Goal: Transaction & Acquisition: Obtain resource

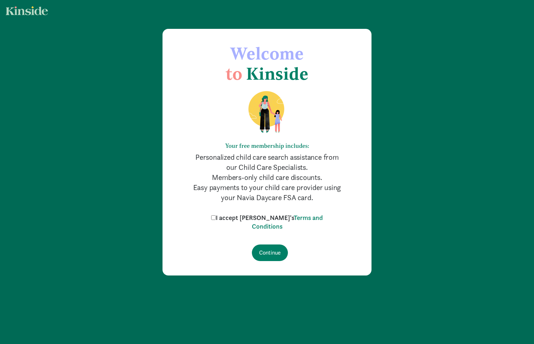
click at [216, 218] on input "I accept Kinside's Terms and Conditions" at bounding box center [213, 217] width 5 height 5
checkbox input "true"
click at [263, 246] on input "Continue" at bounding box center [270, 252] width 36 height 17
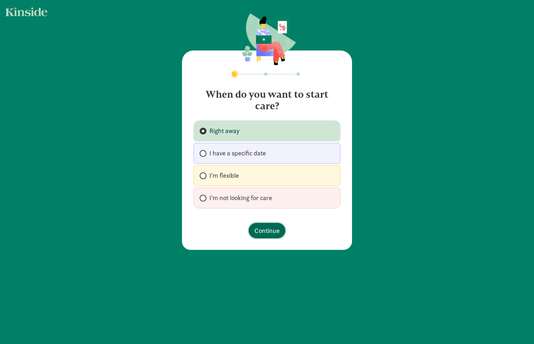
drag, startPoint x: 260, startPoint y: 230, endPoint x: 270, endPoint y: 230, distance: 9.4
click at [260, 231] on span "Continue" at bounding box center [266, 231] width 25 height 10
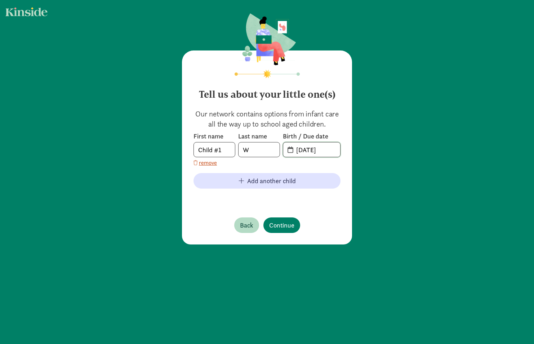
click at [330, 150] on input "[DATE]" at bounding box center [316, 149] width 48 height 14
type input "[DATE]"
click at [286, 226] on span "Continue" at bounding box center [281, 225] width 25 height 10
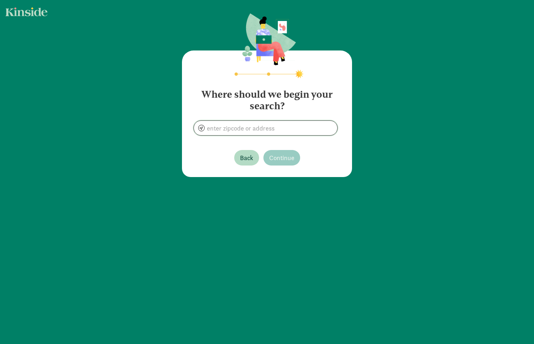
click at [271, 127] on input at bounding box center [265, 128] width 143 height 14
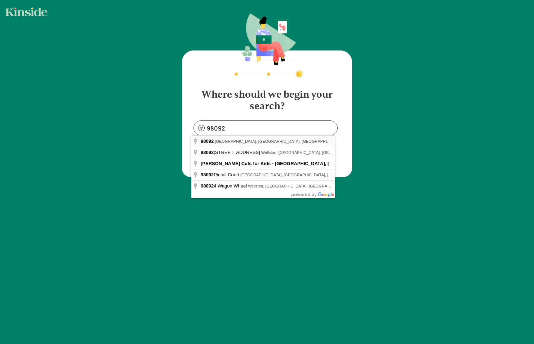
type input "Auburn, WA 98092, USA"
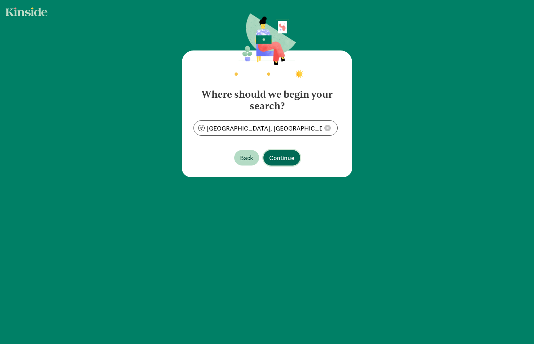
click at [274, 154] on span "Continue" at bounding box center [281, 158] width 25 height 10
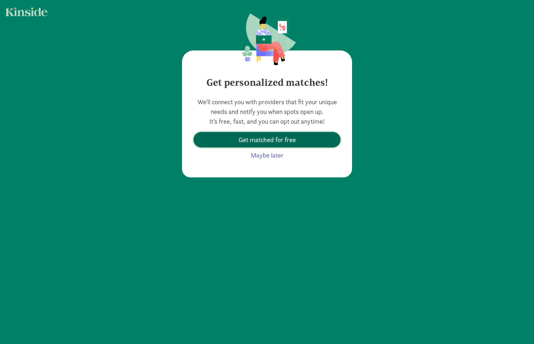
click at [285, 144] on span "Get matched for free" at bounding box center [267, 140] width 57 height 10
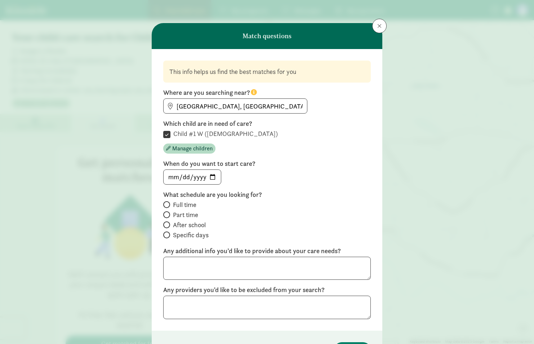
click at [165, 204] on span at bounding box center [166, 204] width 7 height 7
click at [165, 204] on input "Full time" at bounding box center [165, 204] width 5 height 5
radio input "true"
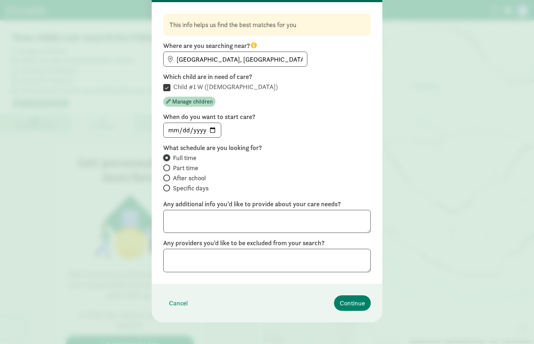
scroll to position [48, 0]
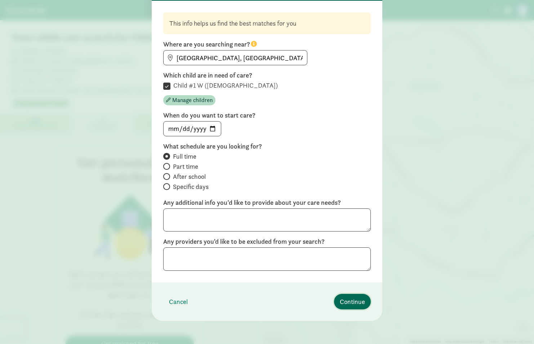
click at [349, 302] on span "Continue" at bounding box center [352, 302] width 25 height 10
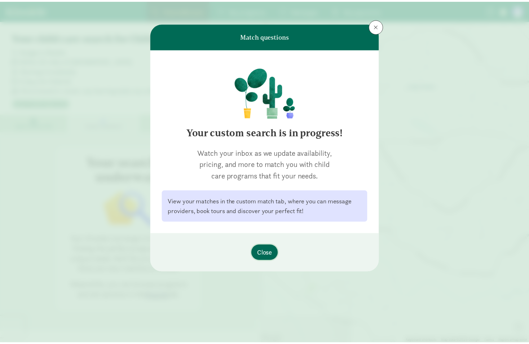
scroll to position [0, 0]
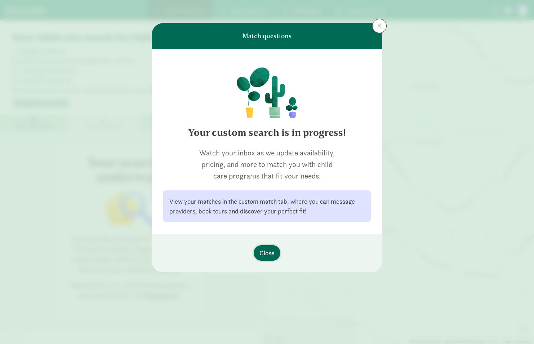
click at [264, 250] on span "Close" at bounding box center [266, 253] width 15 height 10
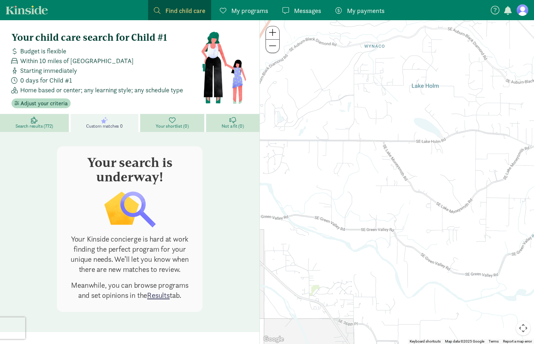
click at [240, 12] on span "My programs" at bounding box center [249, 11] width 37 height 10
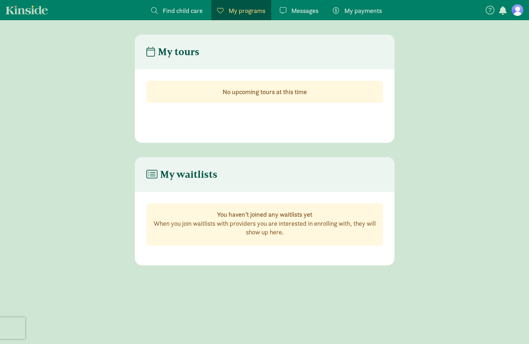
click at [298, 12] on span "Messages" at bounding box center [304, 11] width 27 height 10
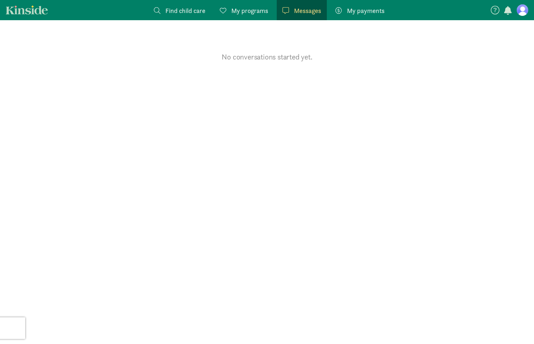
click at [370, 13] on span "My payments" at bounding box center [365, 11] width 37 height 10
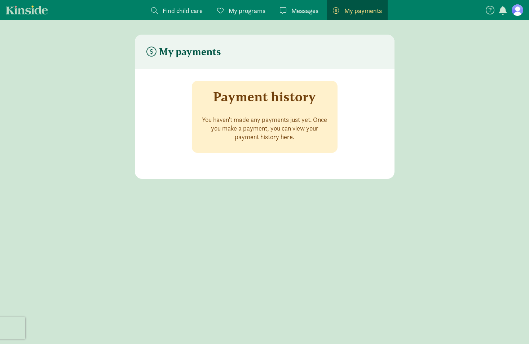
click at [299, 11] on span "Messages" at bounding box center [304, 11] width 27 height 10
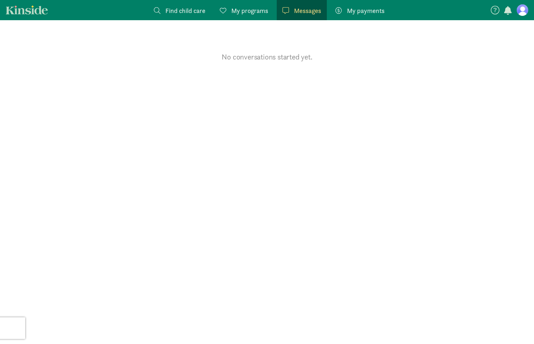
click at [251, 12] on span "My programs" at bounding box center [249, 11] width 37 height 10
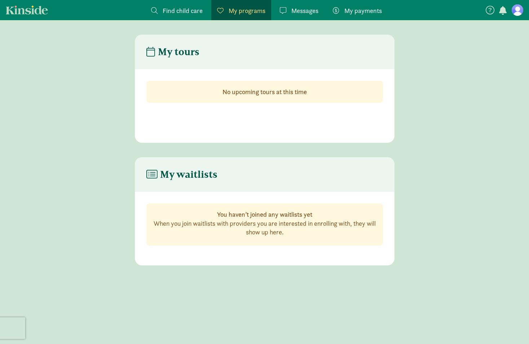
click at [179, 10] on span "Find child care" at bounding box center [182, 11] width 40 height 10
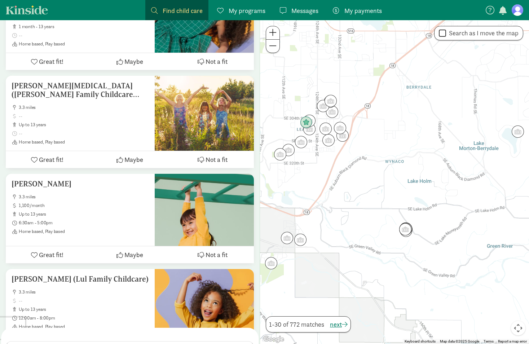
scroll to position [2719, 0]
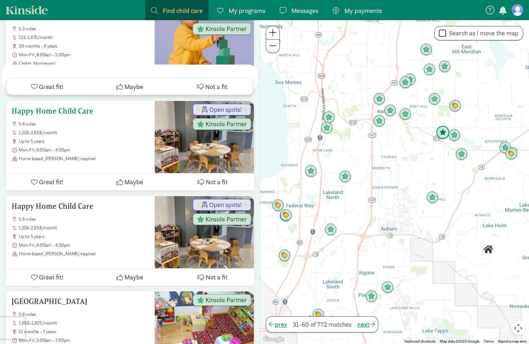
scroll to position [2792, 0]
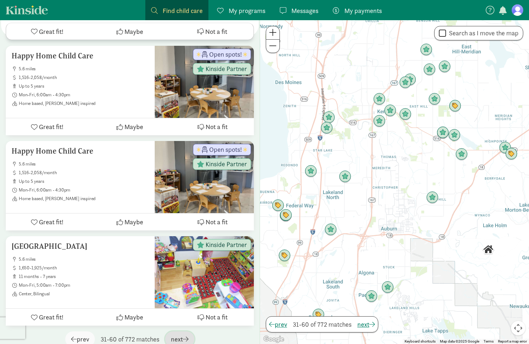
click at [187, 335] on span "button" at bounding box center [186, 338] width 6 height 6
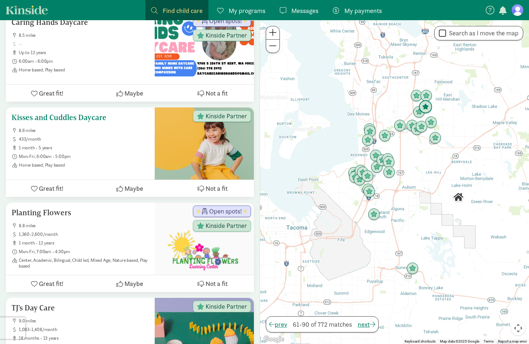
scroll to position [1874, 0]
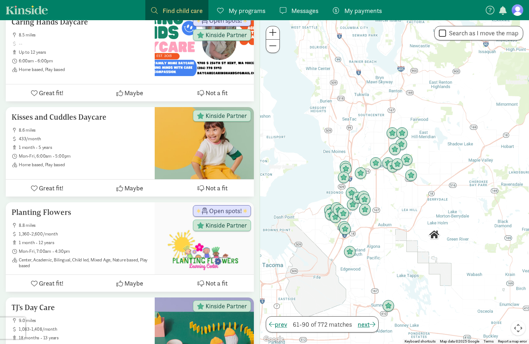
drag, startPoint x: 424, startPoint y: 168, endPoint x: 398, endPoint y: 207, distance: 46.3
click at [398, 207] on div at bounding box center [394, 182] width 269 height 324
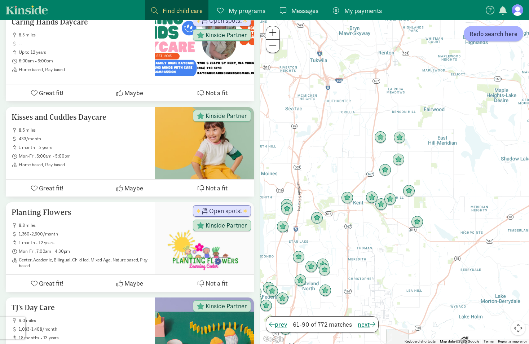
drag, startPoint x: 375, startPoint y: 165, endPoint x: 370, endPoint y: 235, distance: 70.1
click at [370, 235] on div at bounding box center [394, 182] width 269 height 324
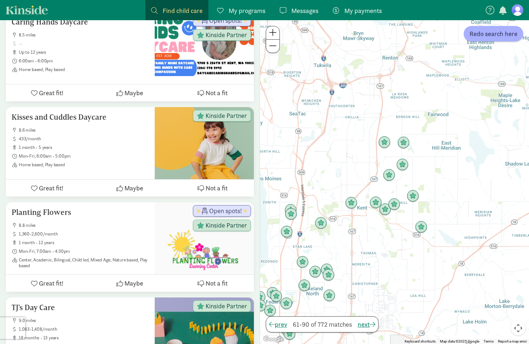
drag, startPoint x: 418, startPoint y: 154, endPoint x: 405, endPoint y: 161, distance: 15.2
click at [423, 158] on div at bounding box center [394, 182] width 269 height 324
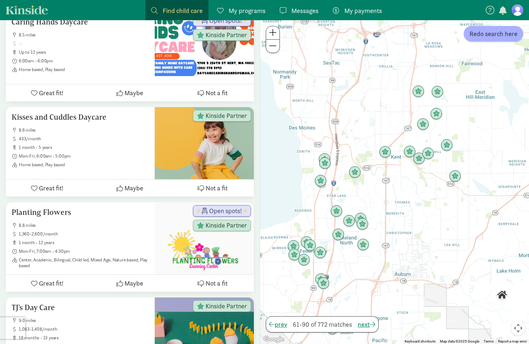
drag, startPoint x: 365, startPoint y: 238, endPoint x: 398, endPoint y: 187, distance: 61.4
click at [398, 187] on div at bounding box center [394, 182] width 269 height 324
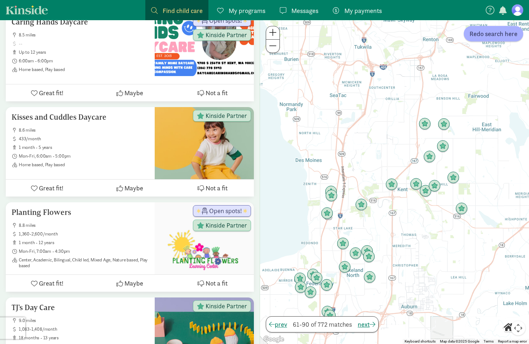
drag, startPoint x: 343, startPoint y: 250, endPoint x: 349, endPoint y: 281, distance: 31.6
click at [349, 281] on div at bounding box center [394, 182] width 269 height 324
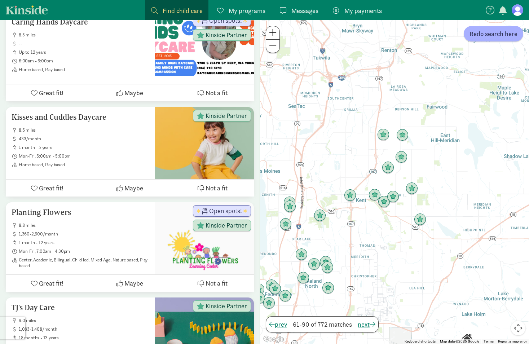
drag, startPoint x: 363, startPoint y: 224, endPoint x: 321, endPoint y: 234, distance: 43.0
click at [320, 235] on div at bounding box center [394, 182] width 269 height 324
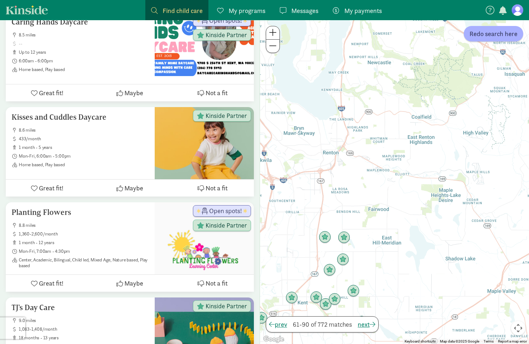
drag, startPoint x: 403, startPoint y: 172, endPoint x: 344, endPoint y: 275, distance: 118.4
click at [344, 275] on div at bounding box center [394, 182] width 269 height 324
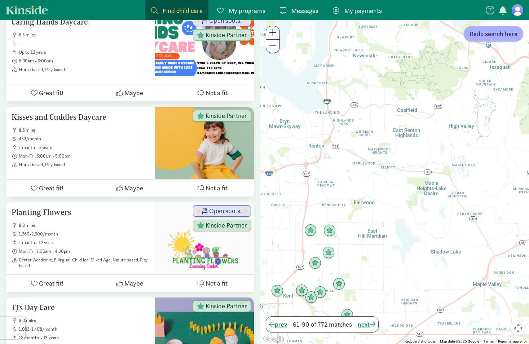
drag, startPoint x: 367, startPoint y: 197, endPoint x: 359, endPoint y: 182, distance: 16.8
click at [357, 183] on div at bounding box center [394, 182] width 269 height 324
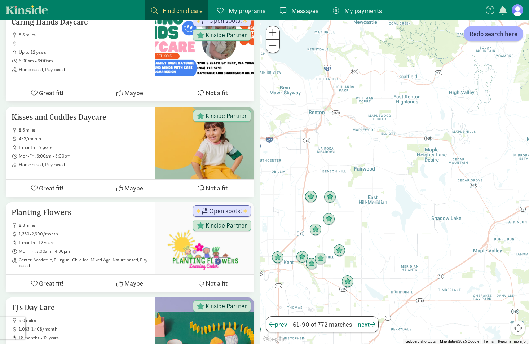
drag, startPoint x: 379, startPoint y: 242, endPoint x: 362, endPoint y: 219, distance: 28.3
click at [362, 219] on div at bounding box center [394, 182] width 269 height 324
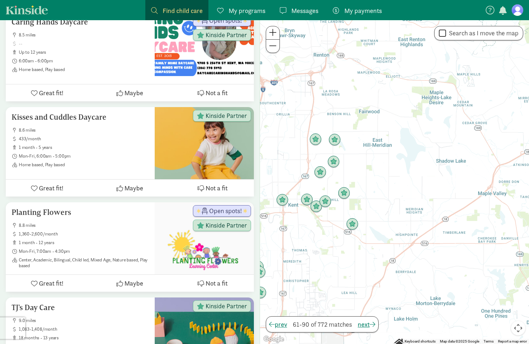
drag, startPoint x: 358, startPoint y: 247, endPoint x: 365, endPoint y: 194, distance: 53.7
click at [364, 187] on div at bounding box center [394, 182] width 269 height 324
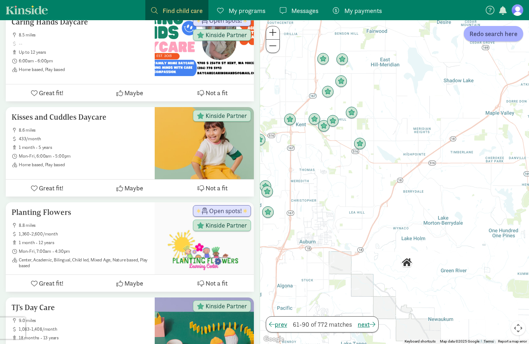
drag, startPoint x: 355, startPoint y: 269, endPoint x: 376, endPoint y: 164, distance: 107.3
click at [379, 162] on div at bounding box center [394, 182] width 269 height 324
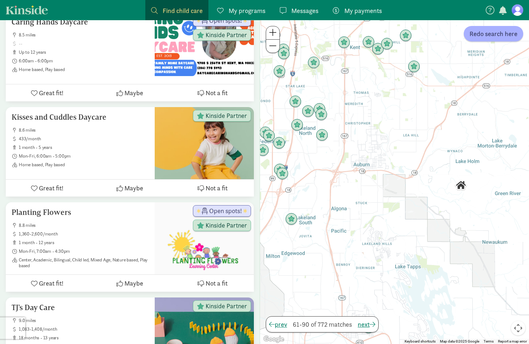
drag, startPoint x: 354, startPoint y: 206, endPoint x: 374, endPoint y: 184, distance: 29.3
click at [374, 184] on div at bounding box center [394, 182] width 269 height 324
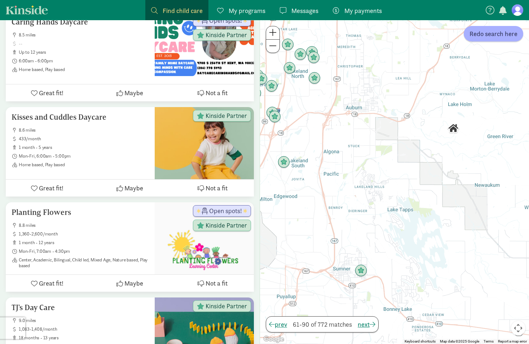
drag, startPoint x: 360, startPoint y: 239, endPoint x: 352, endPoint y: 182, distance: 57.8
click at [352, 182] on div at bounding box center [394, 182] width 269 height 324
click at [362, 271] on img "Click to see details" at bounding box center [361, 270] width 14 height 14
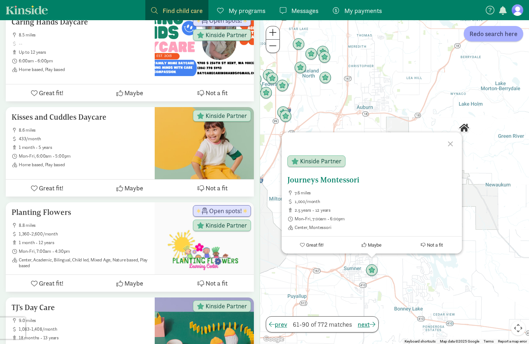
click at [330, 181] on h5 "Journeys Montessori" at bounding box center [371, 179] width 169 height 9
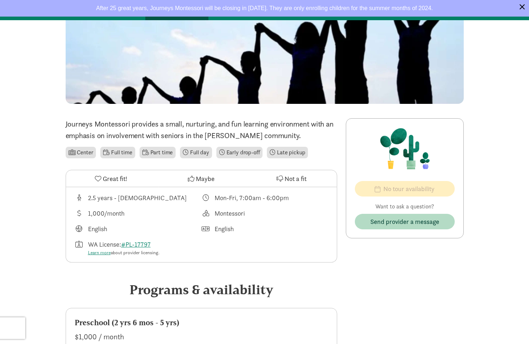
scroll to position [72, 0]
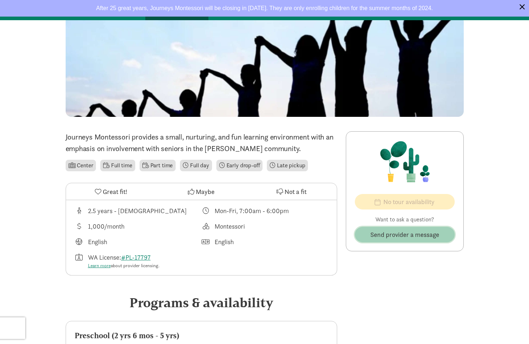
click at [389, 232] on span "Send provider a message" at bounding box center [404, 235] width 69 height 10
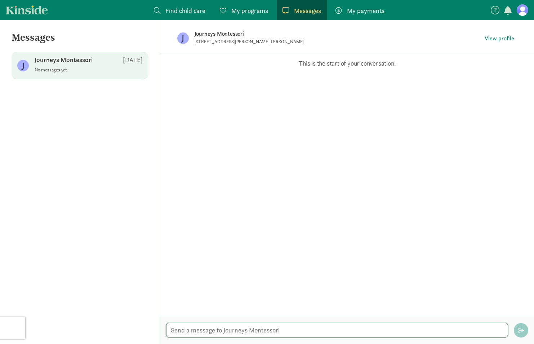
click at [252, 330] on textarea at bounding box center [337, 329] width 342 height 15
type textarea "Hey,I"
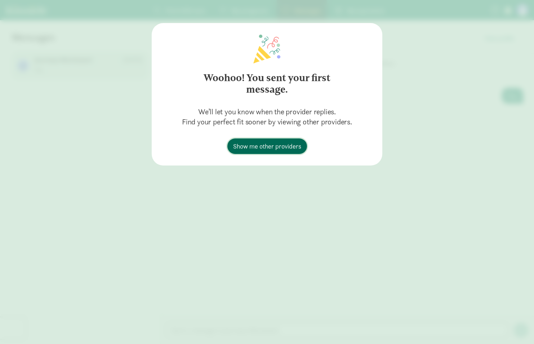
click at [273, 148] on span "Show me other providers" at bounding box center [267, 146] width 68 height 10
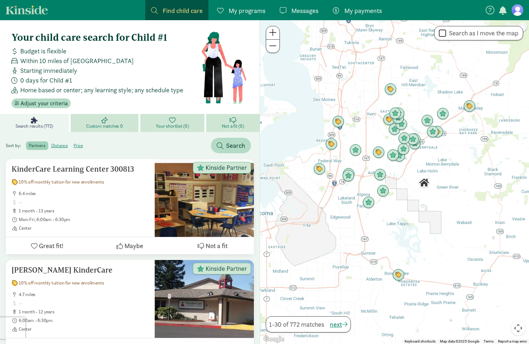
click at [302, 14] on span "Messages" at bounding box center [304, 11] width 27 height 10
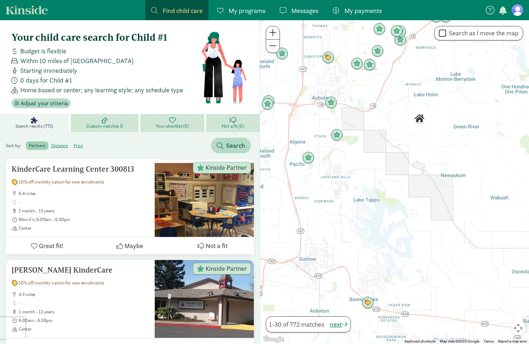
drag, startPoint x: 358, startPoint y: 202, endPoint x: 348, endPoint y: 183, distance: 21.9
click at [348, 183] on div at bounding box center [394, 182] width 269 height 324
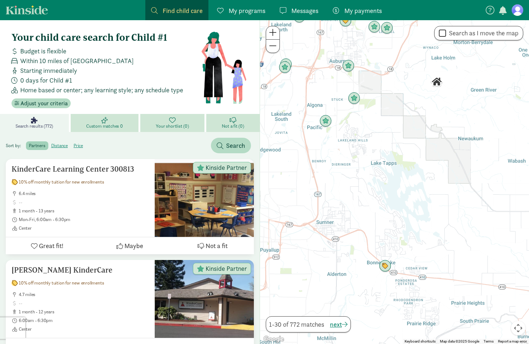
drag, startPoint x: 366, startPoint y: 187, endPoint x: 382, endPoint y: 144, distance: 46.2
click at [383, 144] on div at bounding box center [394, 182] width 269 height 324
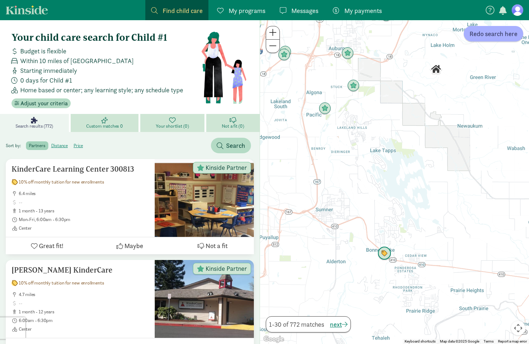
click at [382, 252] on img "Click to see details" at bounding box center [384, 253] width 14 height 14
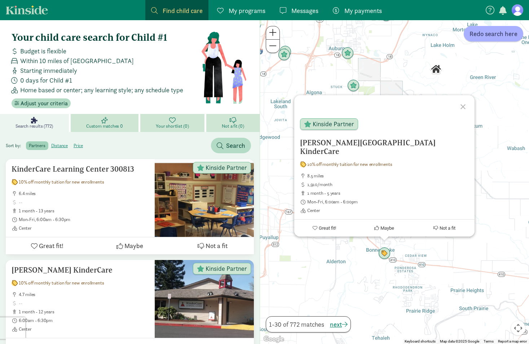
click at [483, 233] on div "Bonney Lake KinderCare 10% off monthly tuition for new enrollments 8.5 miles 1,…" at bounding box center [394, 182] width 269 height 324
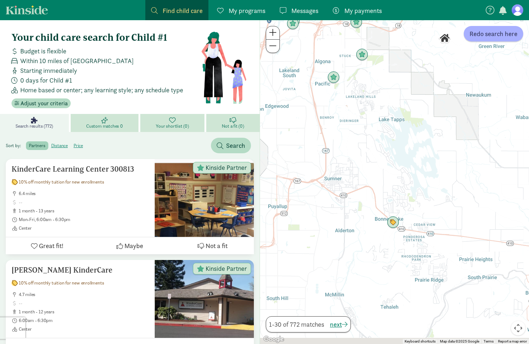
drag, startPoint x: 388, startPoint y: 210, endPoint x: 409, endPoint y: 162, distance: 52.4
click at [409, 162] on div at bounding box center [394, 182] width 269 height 324
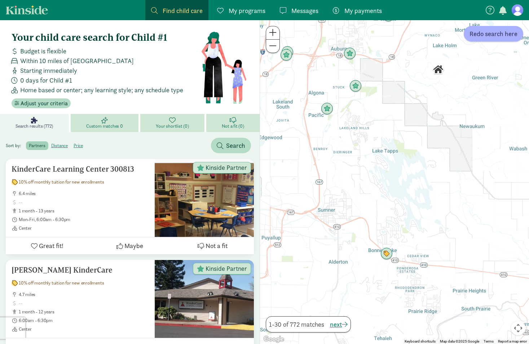
drag, startPoint x: 409, startPoint y: 176, endPoint x: 384, endPoint y: 215, distance: 46.3
click at [386, 215] on div at bounding box center [394, 182] width 269 height 324
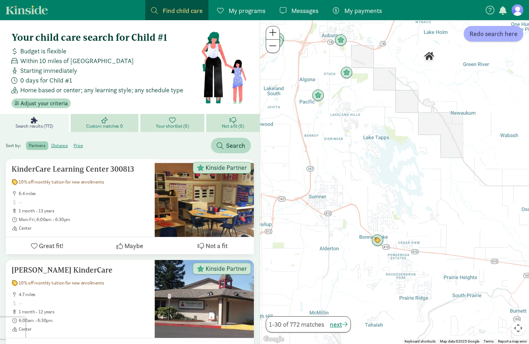
drag, startPoint x: 380, startPoint y: 182, endPoint x: 375, endPoint y: 166, distance: 16.5
click at [375, 166] on div at bounding box center [394, 182] width 269 height 324
drag, startPoint x: 320, startPoint y: 204, endPoint x: 326, endPoint y: 204, distance: 5.8
click at [321, 204] on div at bounding box center [394, 182] width 269 height 324
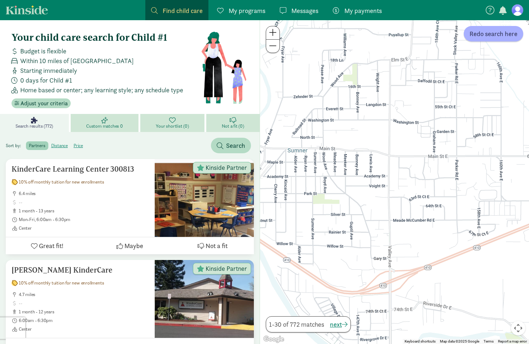
drag, startPoint x: 323, startPoint y: 199, endPoint x: 375, endPoint y: 204, distance: 52.8
click at [375, 204] on div at bounding box center [394, 182] width 269 height 324
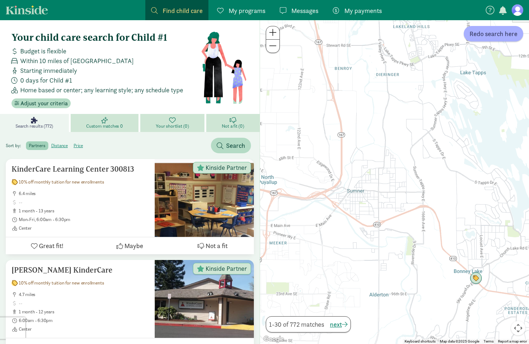
click at [385, 205] on div at bounding box center [394, 182] width 269 height 324
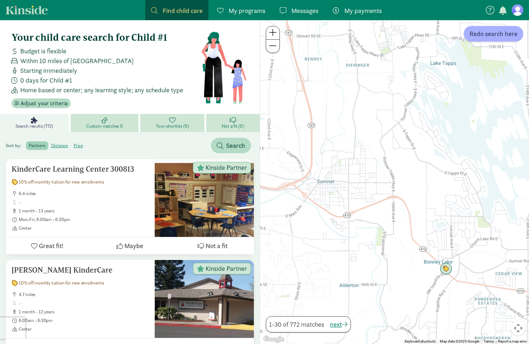
drag, startPoint x: 385, startPoint y: 204, endPoint x: 355, endPoint y: 194, distance: 31.9
click at [355, 194] on div at bounding box center [394, 182] width 269 height 324
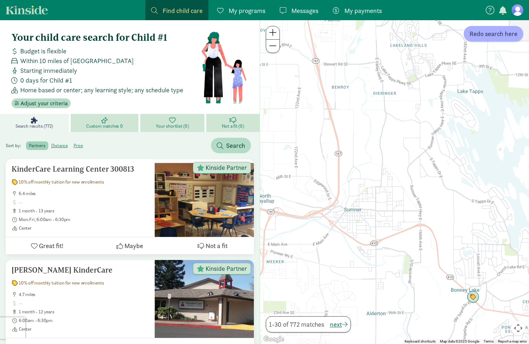
drag, startPoint x: 392, startPoint y: 203, endPoint x: 415, endPoint y: 231, distance: 36.3
click at [415, 231] on div at bounding box center [394, 182] width 269 height 324
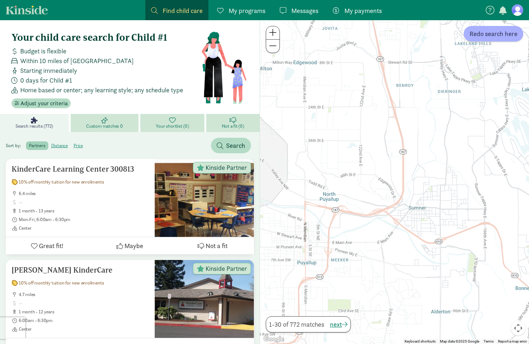
drag, startPoint x: 371, startPoint y: 214, endPoint x: 437, endPoint y: 212, distance: 66.3
click at [437, 212] on div at bounding box center [394, 182] width 269 height 324
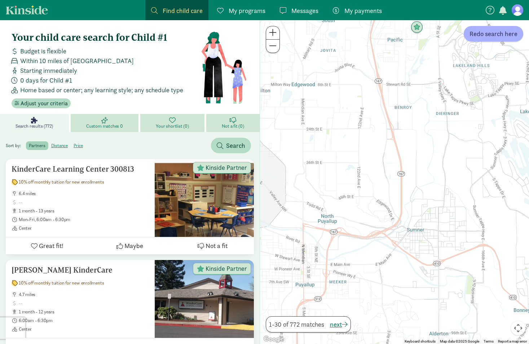
drag, startPoint x: 369, startPoint y: 210, endPoint x: 368, endPoint y: 232, distance: 22.0
click at [368, 232] on div at bounding box center [394, 182] width 269 height 324
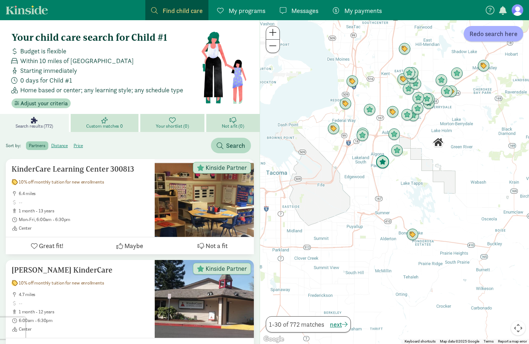
click at [383, 160] on img "Click to see details" at bounding box center [382, 162] width 14 height 14
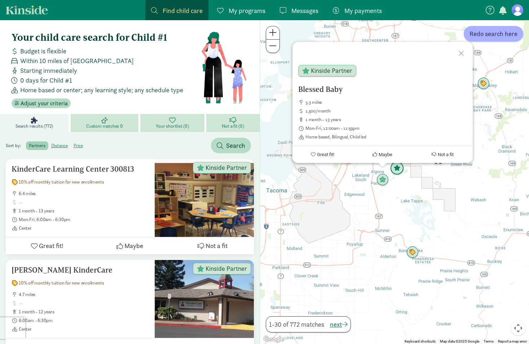
click at [396, 170] on img "Click to see details" at bounding box center [397, 168] width 14 height 14
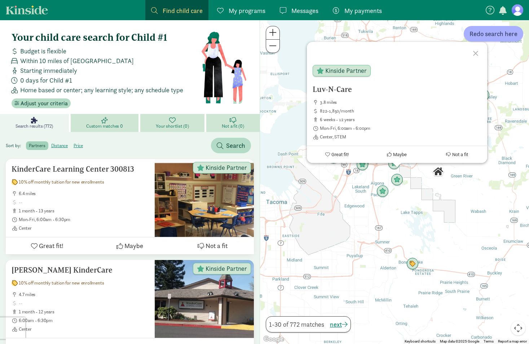
click at [409, 195] on div "To navigate, press the arrow keys. Luv-N-Care 3.8 miles 822-1,850/month 6 weeks…" at bounding box center [394, 182] width 269 height 324
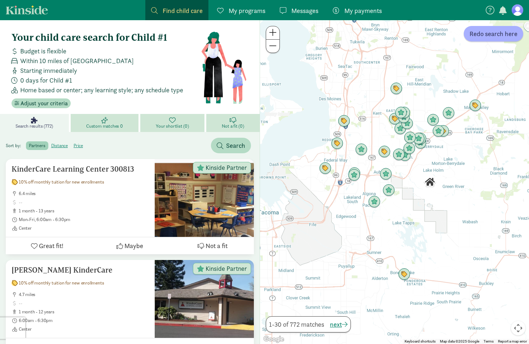
drag, startPoint x: 409, startPoint y: 193, endPoint x: 401, endPoint y: 204, distance: 13.7
click at [401, 204] on div at bounding box center [394, 182] width 269 height 324
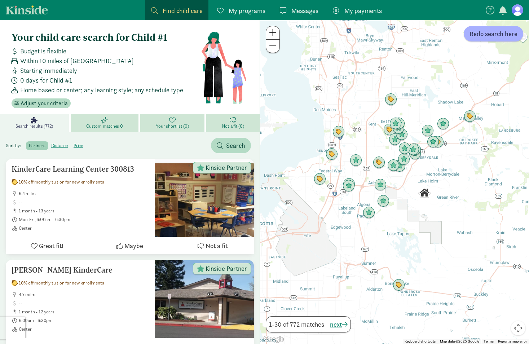
drag, startPoint x: 393, startPoint y: 210, endPoint x: 389, endPoint y: 221, distance: 11.8
click at [389, 221] on div at bounding box center [394, 182] width 269 height 324
click at [377, 161] on img "Click to see details" at bounding box center [379, 163] width 14 height 14
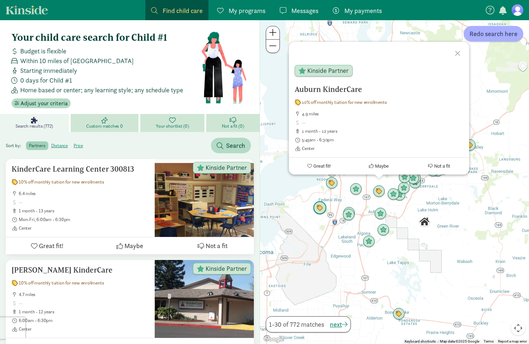
click at [318, 206] on img "Click to see details" at bounding box center [320, 208] width 14 height 14
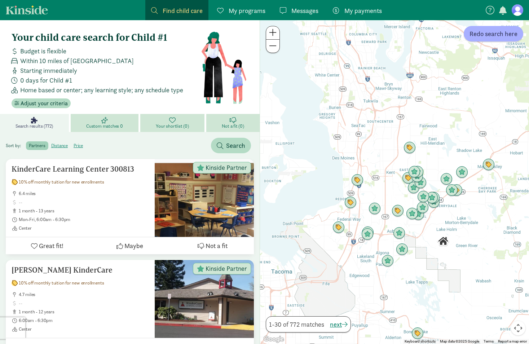
drag, startPoint x: 367, startPoint y: 229, endPoint x: 333, endPoint y: 249, distance: 39.5
click at [333, 249] on div "To navigate, press the arrow keys." at bounding box center [394, 182] width 269 height 324
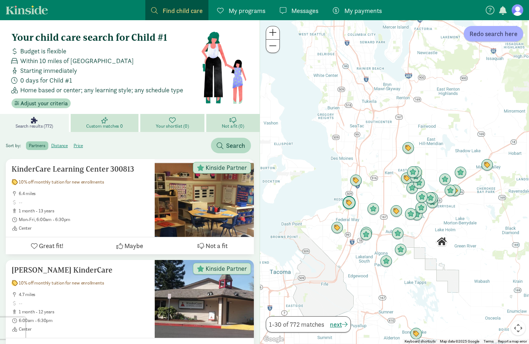
click at [349, 203] on img "Click to see details" at bounding box center [349, 203] width 14 height 14
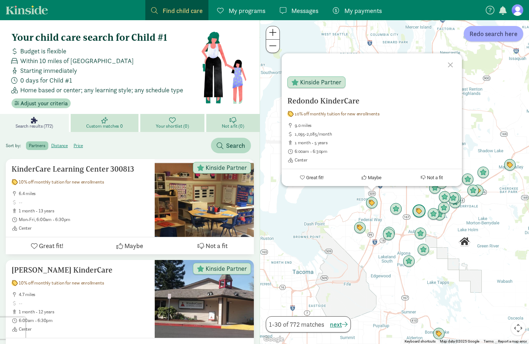
click at [417, 210] on img "Click to see details" at bounding box center [419, 211] width 14 height 14
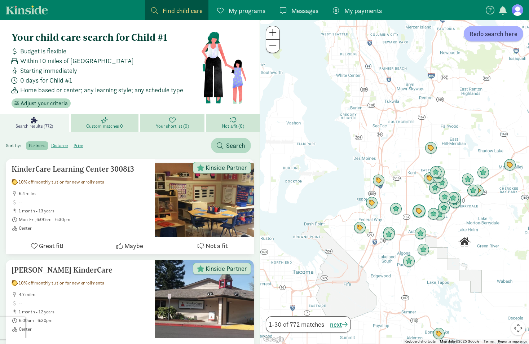
click at [418, 211] on img "Click to see details" at bounding box center [419, 211] width 14 height 14
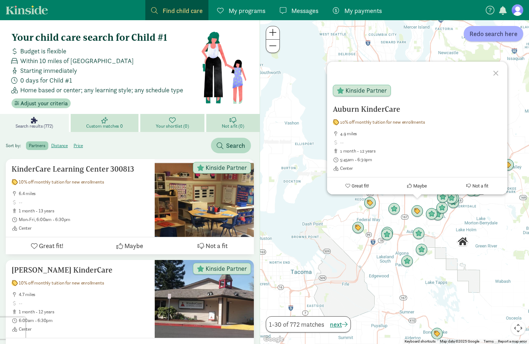
click at [448, 239] on div "Auburn KinderCare 10% off monthly tuition for new enrollments 4.9 miles 1 month…" at bounding box center [394, 182] width 269 height 324
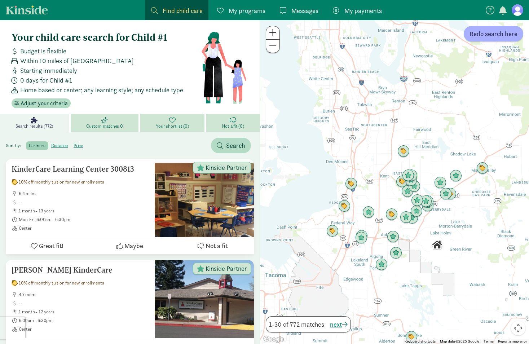
drag, startPoint x: 442, startPoint y: 236, endPoint x: 415, endPoint y: 240, distance: 27.3
click at [416, 240] on div at bounding box center [394, 182] width 269 height 324
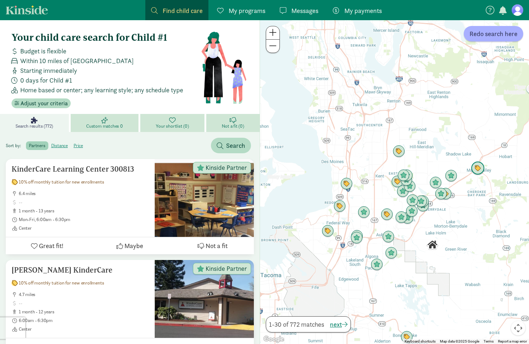
click at [477, 171] on img "Click to see details" at bounding box center [478, 168] width 14 height 14
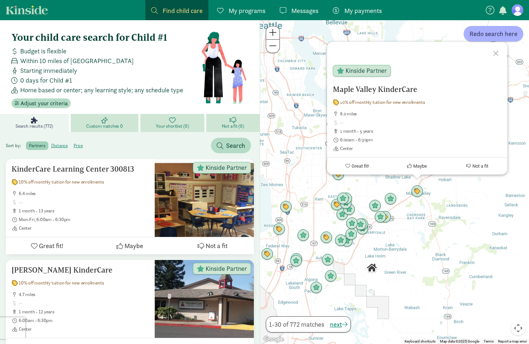
click at [393, 224] on div "Maple Valley KinderCare 10% off monthly tuition for new enrollments 8.0 miles 1…" at bounding box center [394, 182] width 269 height 324
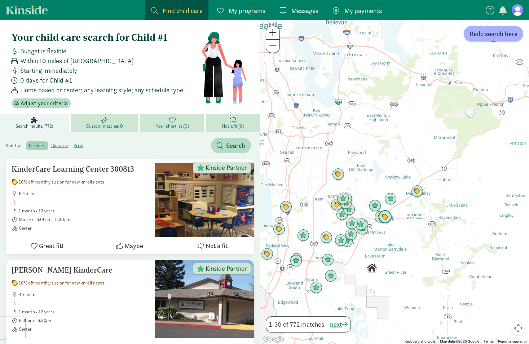
click at [388, 217] on img "Click to see details" at bounding box center [385, 217] width 14 height 14
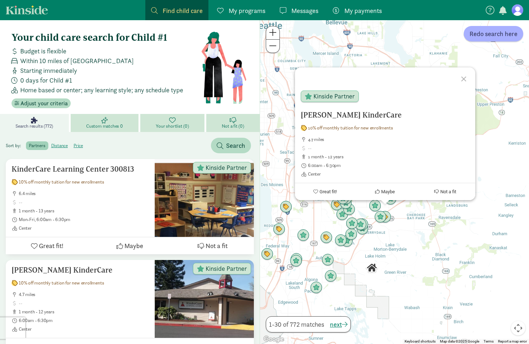
click at [395, 236] on div "Covington KinderCare 10% off monthly tuition for new enrollments 4.7 miles 1 mo…" at bounding box center [394, 182] width 269 height 324
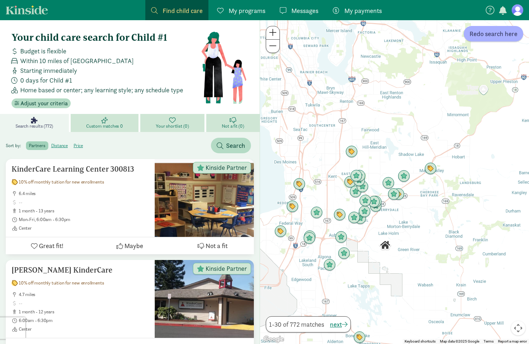
drag, startPoint x: 386, startPoint y: 248, endPoint x: 402, endPoint y: 219, distance: 33.1
click at [402, 219] on div at bounding box center [394, 182] width 269 height 324
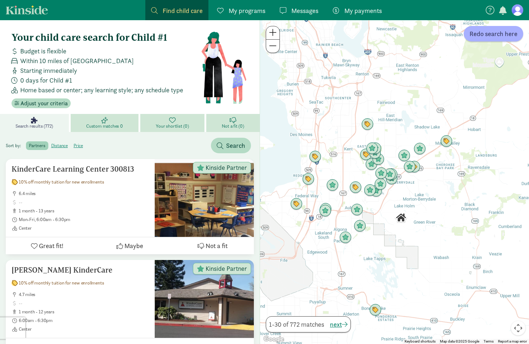
drag, startPoint x: 367, startPoint y: 245, endPoint x: 380, endPoint y: 221, distance: 27.1
click at [380, 221] on div at bounding box center [394, 182] width 269 height 324
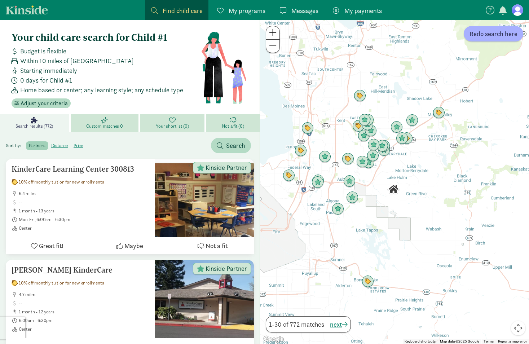
drag, startPoint x: 356, startPoint y: 260, endPoint x: 347, endPoint y: 234, distance: 27.1
click at [347, 234] on div at bounding box center [394, 182] width 269 height 324
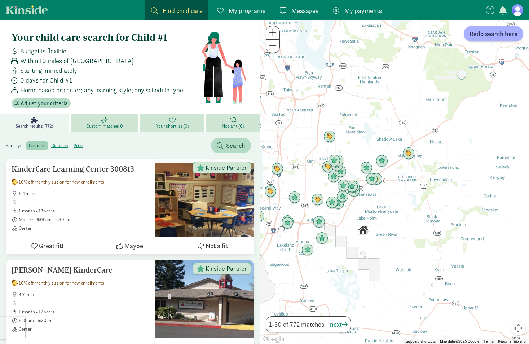
drag, startPoint x: 396, startPoint y: 161, endPoint x: 366, endPoint y: 201, distance: 50.7
click at [366, 201] on div at bounding box center [394, 182] width 269 height 324
click at [379, 178] on img "Click to see details" at bounding box center [376, 179] width 14 height 14
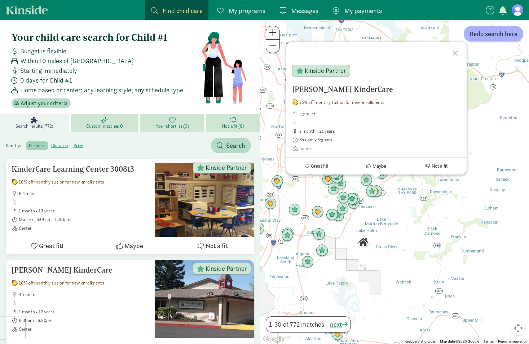
click at [353, 220] on div "Covington KinderCare 10% off monthly tuition for new enrollments 4.7 miles 1 mo…" at bounding box center [394, 182] width 269 height 324
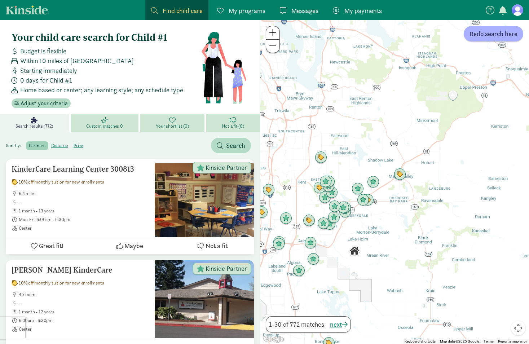
drag, startPoint x: 353, startPoint y: 220, endPoint x: 343, endPoint y: 230, distance: 14.0
click at [343, 230] on div at bounding box center [394, 182] width 269 height 324
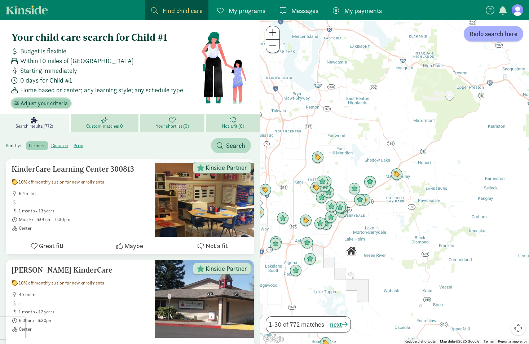
click at [37, 103] on span "Adjust your criteria" at bounding box center [44, 103] width 47 height 9
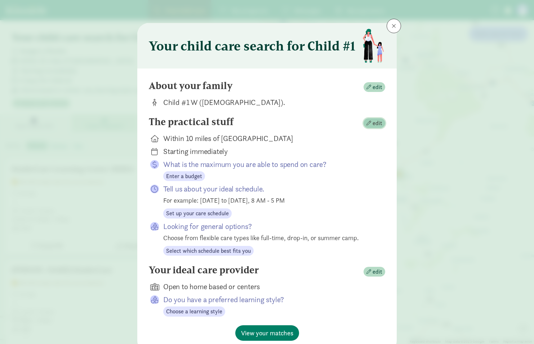
click at [373, 124] on span "edit" at bounding box center [378, 123] width 10 height 9
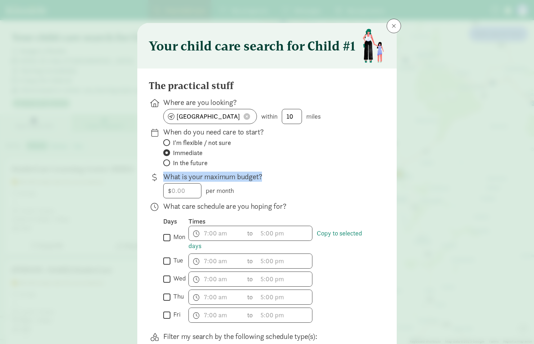
drag, startPoint x: 298, startPoint y: 169, endPoint x: 298, endPoint y: 156, distance: 13.0
click at [298, 156] on div "The practical stuff Where are you looking? Auburn, WA 98092 within 10 miles Whe…" at bounding box center [267, 292] width 236 height 425
drag, startPoint x: 298, startPoint y: 156, endPoint x: 347, endPoint y: 184, distance: 56.5
click at [347, 184] on div "$ per month" at bounding box center [268, 190] width 210 height 15
drag, startPoint x: 332, startPoint y: 193, endPoint x: 332, endPoint y: 178, distance: 15.1
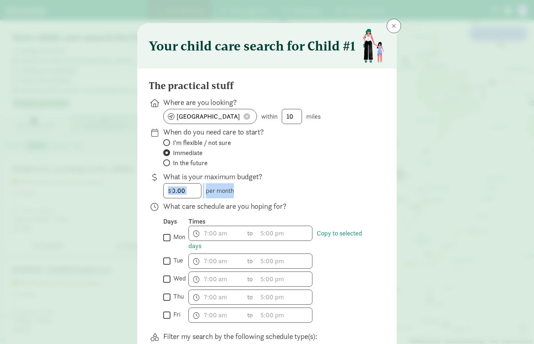
click at [332, 178] on div "What is your maximum budget? $ per month" at bounding box center [268, 184] width 210 height 27
drag, startPoint x: 332, startPoint y: 178, endPoint x: 333, endPoint y: 213, distance: 34.2
click at [333, 214] on div "What care schedule are you hoping for? Days Times  mon Copy to selected days h…" at bounding box center [268, 264] width 210 height 127
click at [173, 190] on input "number" at bounding box center [182, 190] width 37 height 14
type input "1000"
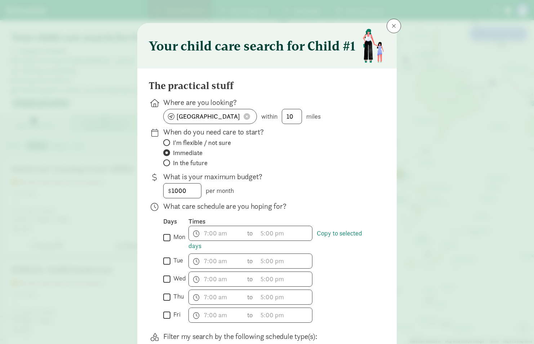
click at [308, 180] on p "What is your maximum budget?" at bounding box center [268, 176] width 210 height 10
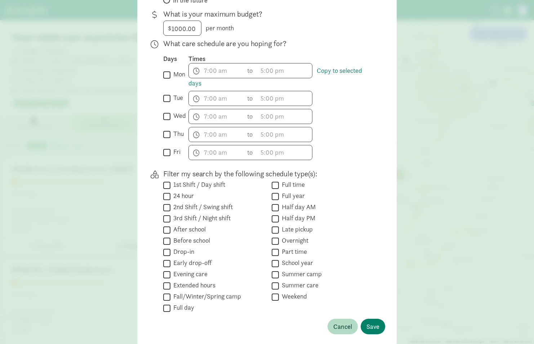
scroll to position [196, 0]
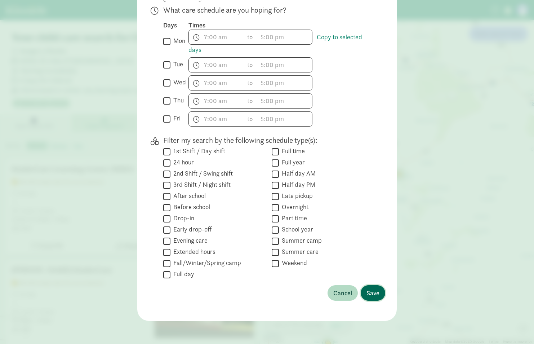
click at [373, 295] on span "Save" at bounding box center [372, 293] width 13 height 10
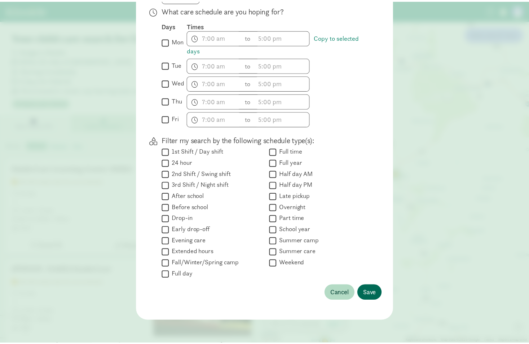
scroll to position [0, 0]
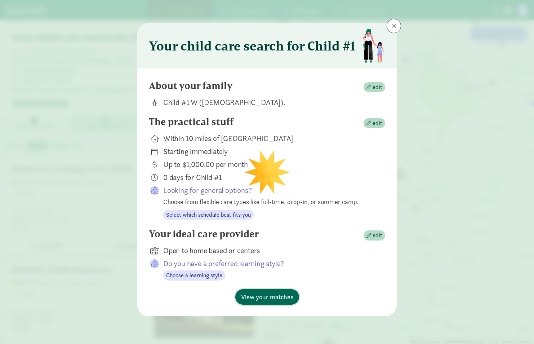
click at [272, 297] on span "View your matches" at bounding box center [267, 297] width 52 height 10
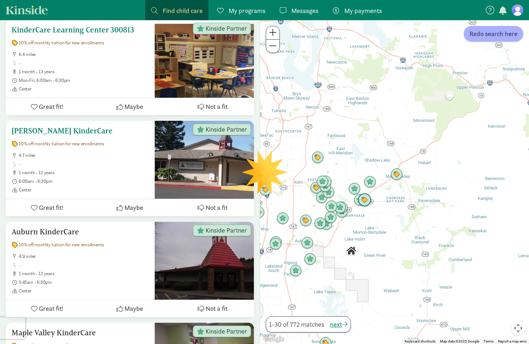
scroll to position [144, 0]
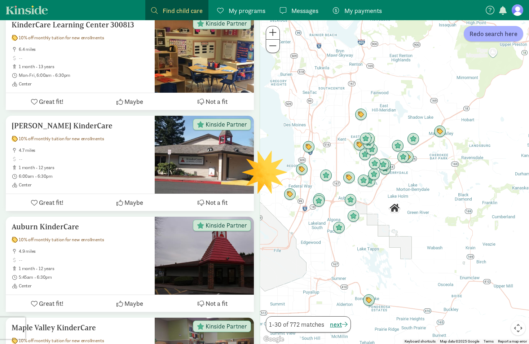
drag, startPoint x: 374, startPoint y: 223, endPoint x: 417, endPoint y: 179, distance: 61.4
click at [417, 179] on div at bounding box center [394, 182] width 269 height 324
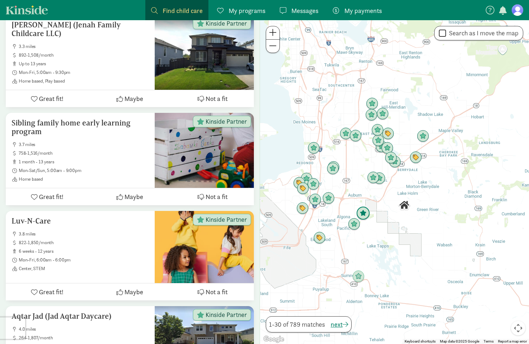
drag, startPoint x: 390, startPoint y: 205, endPoint x: 357, endPoint y: 213, distance: 34.2
click at [357, 213] on img "Click to see details" at bounding box center [363, 213] width 14 height 14
click at [413, 160] on img "Click to see details" at bounding box center [416, 158] width 14 height 14
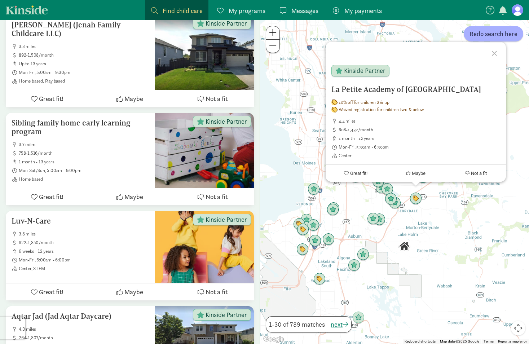
click at [409, 222] on div "La Petite Academy of Covington 10% off for children 2 & up Waived registration …" at bounding box center [394, 182] width 269 height 324
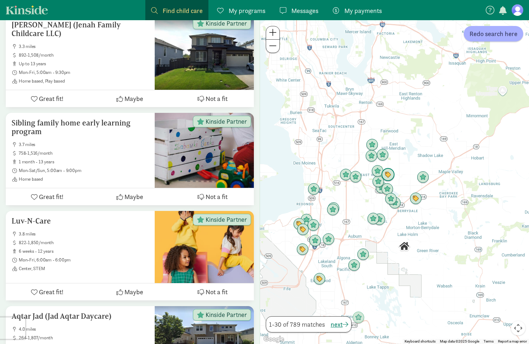
click at [386, 171] on img "Click to see details" at bounding box center [388, 175] width 14 height 14
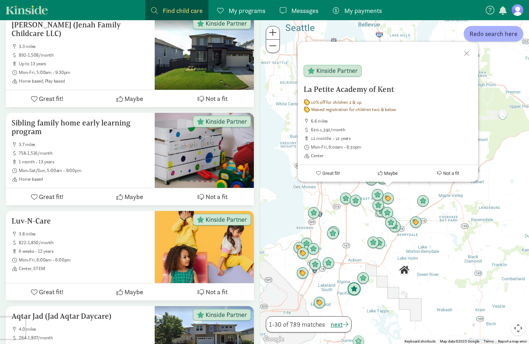
click at [350, 289] on img "Click to see details" at bounding box center [354, 289] width 14 height 14
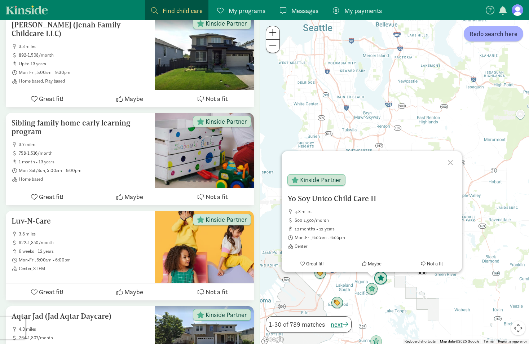
click at [379, 279] on img "Click to see details" at bounding box center [381, 278] width 14 height 14
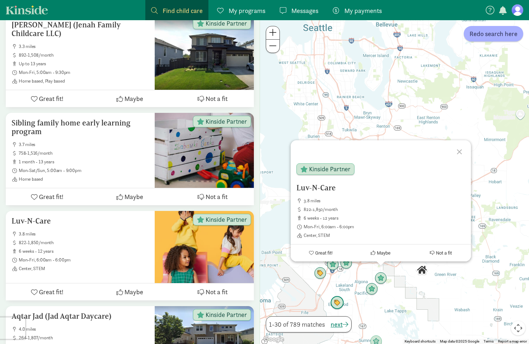
click at [339, 301] on img "Click to see details" at bounding box center [337, 303] width 14 height 14
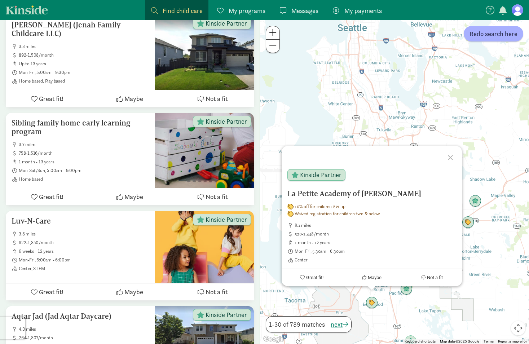
click at [386, 298] on div "To navigate, press the arrow keys. La Petite Academy of Milton 10% off for chil…" at bounding box center [394, 182] width 269 height 324
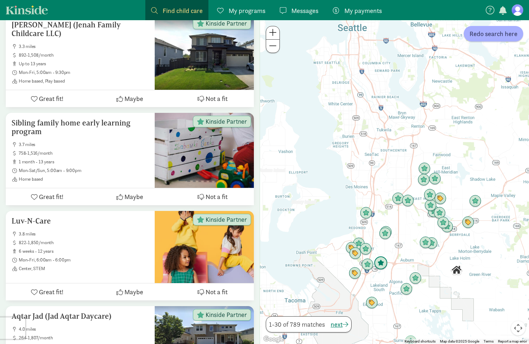
click at [379, 264] on img "Click to see details" at bounding box center [381, 263] width 14 height 14
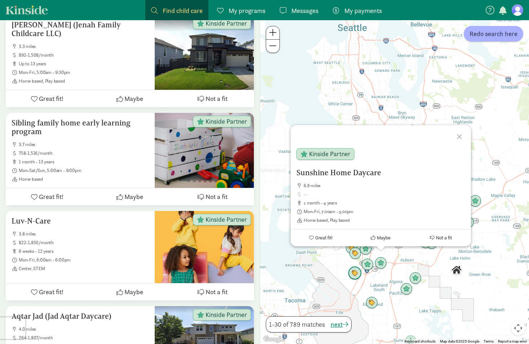
click at [356, 271] on img "Click to see details" at bounding box center [355, 273] width 14 height 14
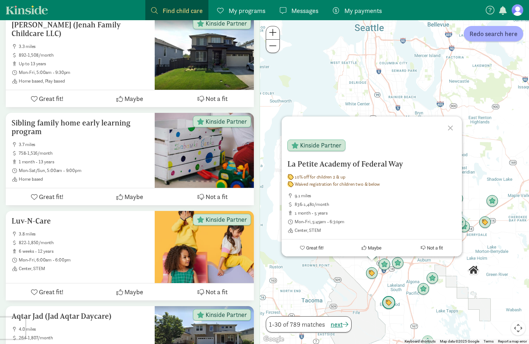
click at [391, 302] on img "Click to see details" at bounding box center [389, 303] width 14 height 14
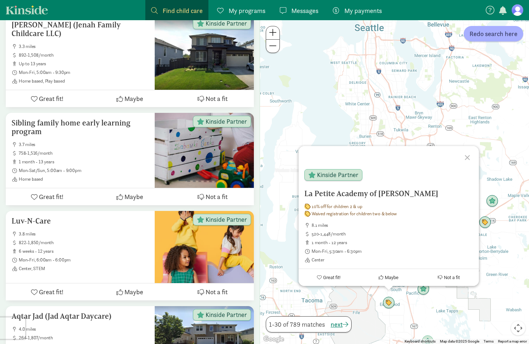
click at [404, 304] on div "To navigate, press the arrow keys. La Petite Academy of Milton 10% off for chil…" at bounding box center [394, 182] width 269 height 324
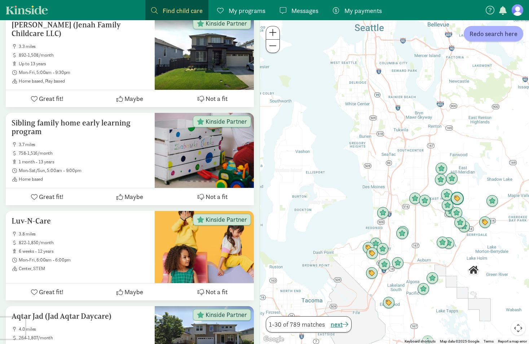
click at [458, 200] on img "Click to see details" at bounding box center [457, 199] width 14 height 14
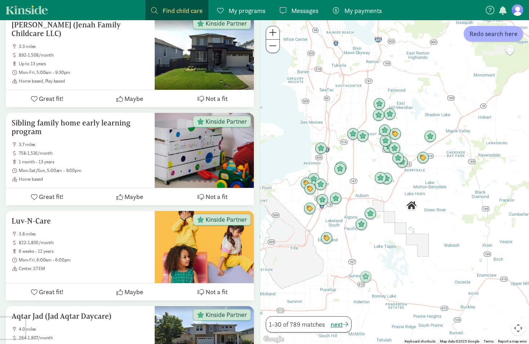
drag, startPoint x: 415, startPoint y: 275, endPoint x: 389, endPoint y: 201, distance: 78.6
click at [389, 201] on div "To navigate, press the arrow keys." at bounding box center [394, 182] width 269 height 324
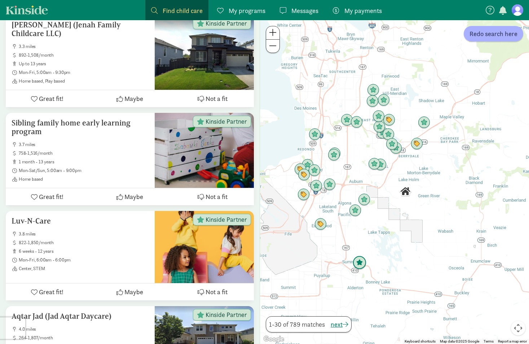
click at [363, 262] on img "Click to see details" at bounding box center [359, 263] width 14 height 14
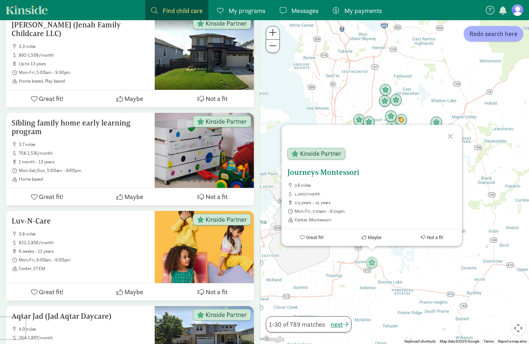
click at [307, 236] on span "Great fit!" at bounding box center [314, 237] width 17 height 5
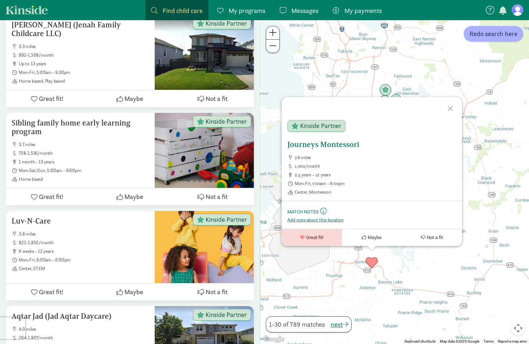
click at [316, 126] on span "Kinside Partner" at bounding box center [320, 125] width 41 height 6
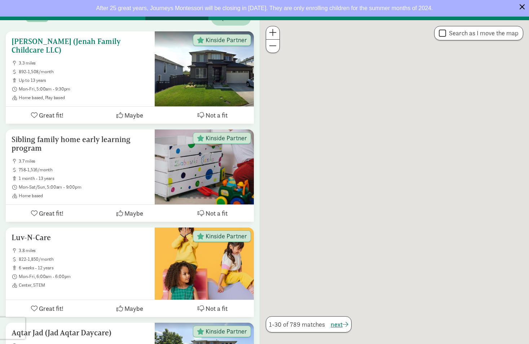
scroll to position [128, 0]
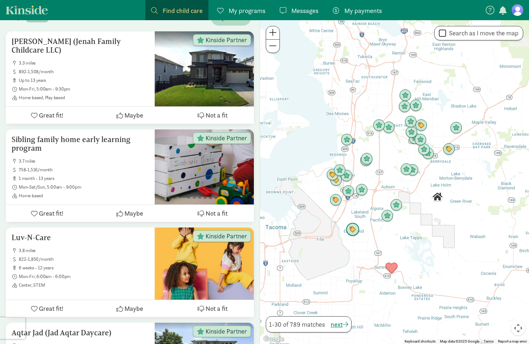
click at [352, 229] on img "Click to see details" at bounding box center [353, 230] width 14 height 14
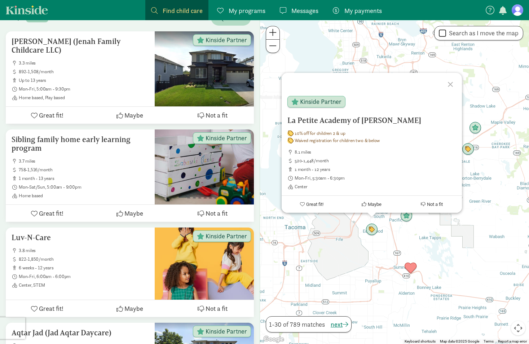
click at [437, 241] on div "La Petite Academy of [PERSON_NAME] 10% off for children 2 & up Waived registrat…" at bounding box center [394, 182] width 269 height 324
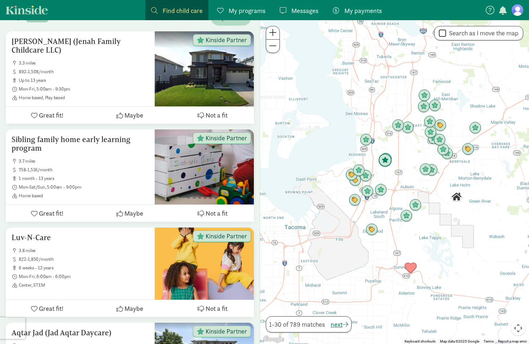
click at [387, 161] on img "Click to see details" at bounding box center [385, 160] width 14 height 14
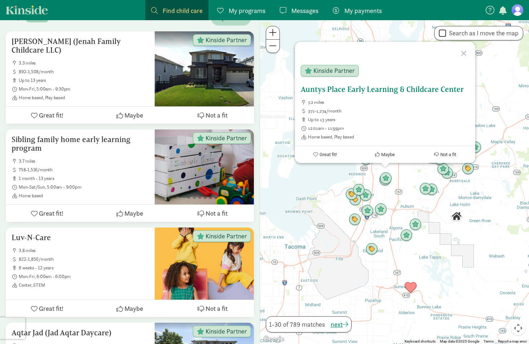
click at [366, 90] on h5 "Auntys Place Early Learning & Childcare Center" at bounding box center [384, 89] width 169 height 9
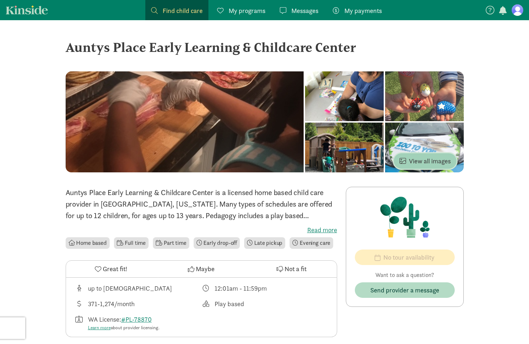
click at [418, 162] on span "View all images" at bounding box center [424, 161] width 51 height 10
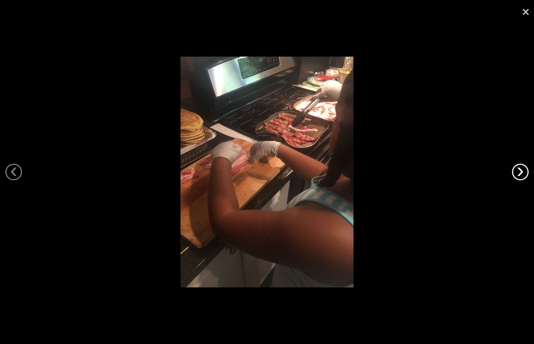
click at [514, 171] on link "›" at bounding box center [520, 172] width 17 height 17
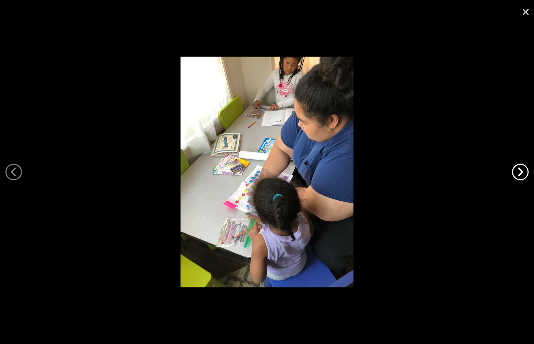
click at [514, 171] on link "›" at bounding box center [520, 172] width 17 height 17
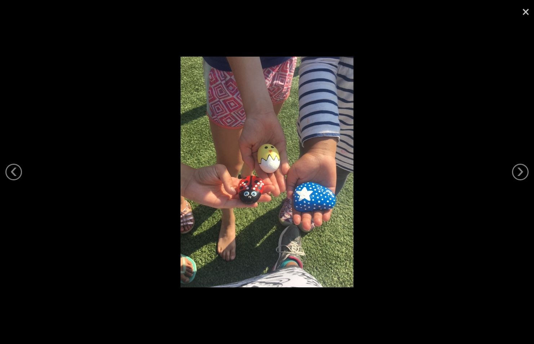
click at [523, 9] on link "×" at bounding box center [525, 11] width 17 height 22
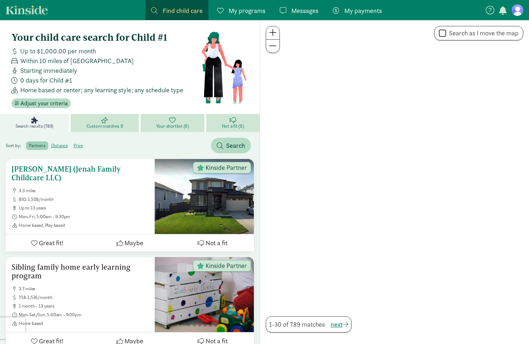
scroll to position [128, 0]
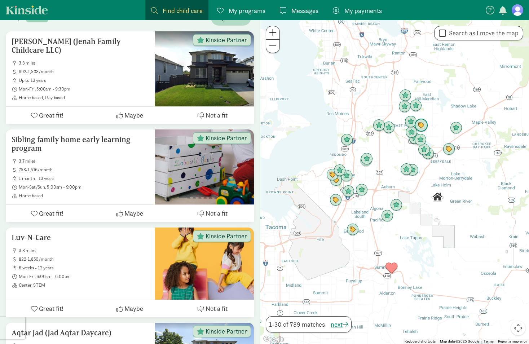
click at [422, 126] on img "Click to see details" at bounding box center [421, 126] width 14 height 14
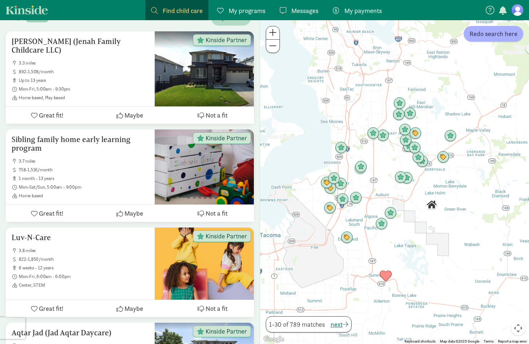
drag, startPoint x: 375, startPoint y: 271, endPoint x: 371, endPoint y: 205, distance: 65.3
click at [371, 205] on div at bounding box center [394, 182] width 269 height 324
click at [378, 225] on img "Click to see details" at bounding box center [381, 224] width 14 height 14
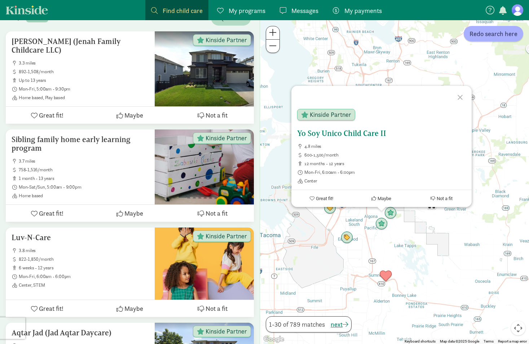
click at [360, 135] on h5 "Yo Soy Unico Child Care II" at bounding box center [381, 133] width 169 height 9
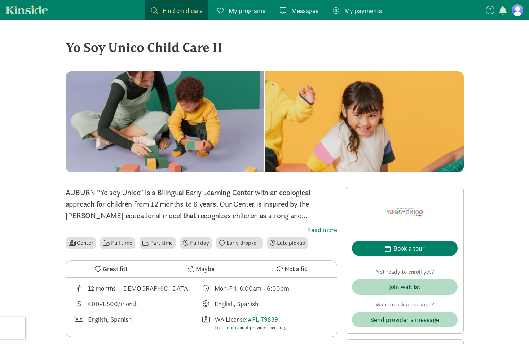
drag, startPoint x: 472, startPoint y: 228, endPoint x: 473, endPoint y: 233, distance: 5.5
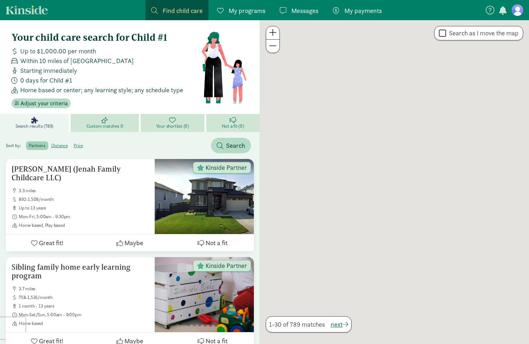
scroll to position [128, 0]
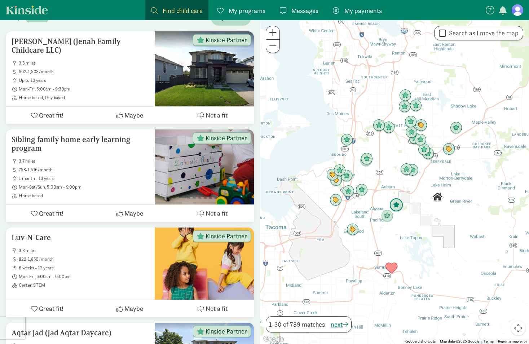
click at [392, 206] on img "Click to see details" at bounding box center [396, 205] width 14 height 14
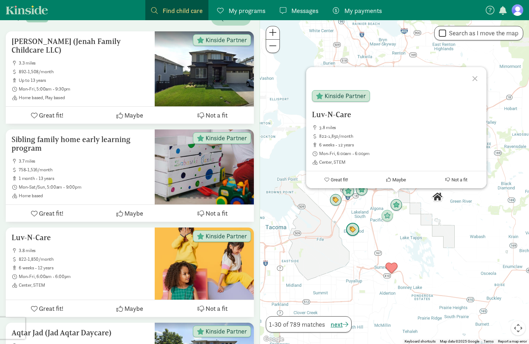
click at [351, 228] on img "Click to see details" at bounding box center [353, 230] width 14 height 14
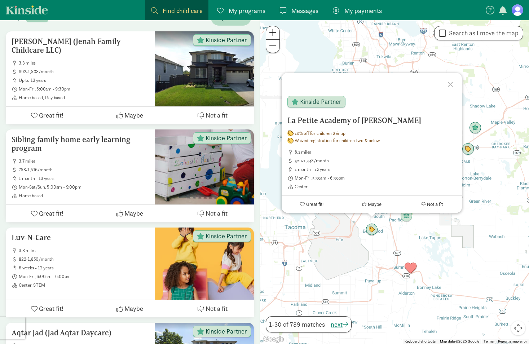
click at [389, 232] on div "To navigate, press the arrow keys. La Petite Academy of Milton 10% off for chil…" at bounding box center [394, 182] width 269 height 324
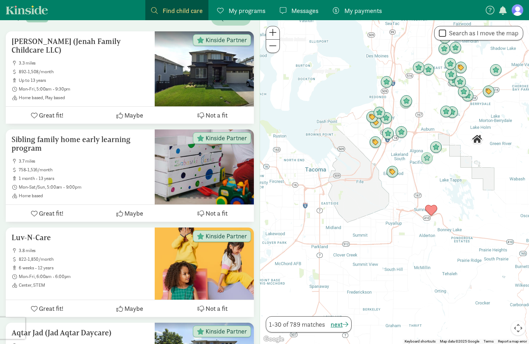
drag, startPoint x: 439, startPoint y: 254, endPoint x: 459, endPoint y: 196, distance: 61.3
click at [459, 196] on div at bounding box center [394, 182] width 269 height 324
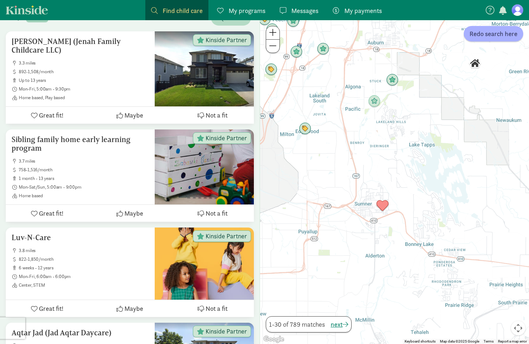
drag, startPoint x: 411, startPoint y: 166, endPoint x: 340, endPoint y: 143, distance: 74.5
click at [340, 143] on div at bounding box center [394, 182] width 269 height 324
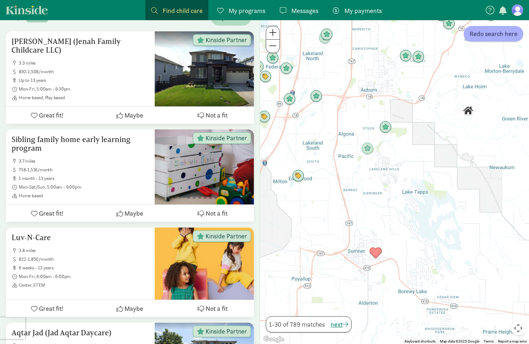
drag, startPoint x: 369, startPoint y: 190, endPoint x: 362, endPoint y: 233, distance: 44.5
click at [362, 236] on div at bounding box center [394, 182] width 269 height 324
click at [367, 151] on img "Click to see details" at bounding box center [367, 149] width 14 height 14
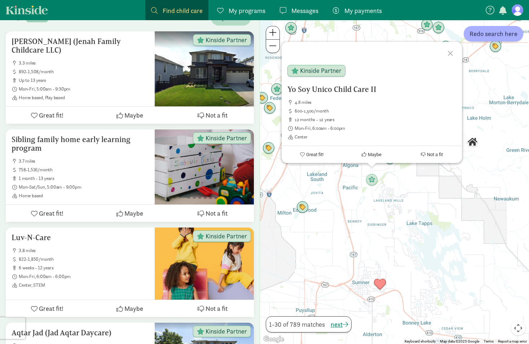
click at [400, 181] on div "Yo Soy Unico Child Care II 4.8 miles 600-1,500/month 12 months - 12 years Mon-F…" at bounding box center [394, 182] width 269 height 324
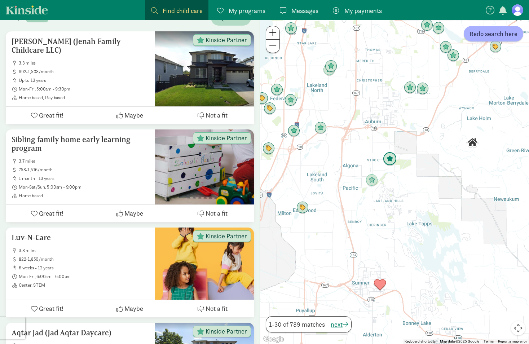
click at [384, 158] on img "Click to see details" at bounding box center [390, 159] width 14 height 14
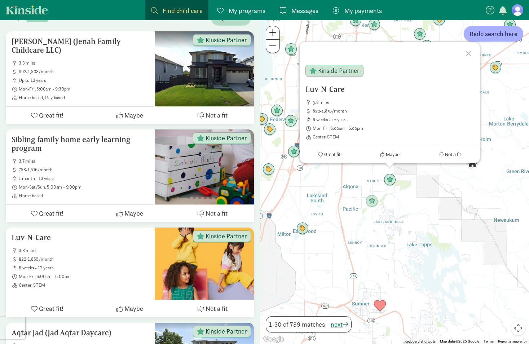
click at [425, 181] on div "Luv-N-Care 3.8 miles 822-1,850/month 6 weeks - 12 years Mon-Fri, 6:00am - 6:00p…" at bounding box center [394, 182] width 269 height 324
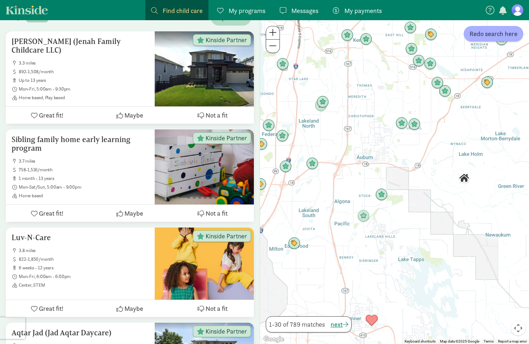
drag, startPoint x: 396, startPoint y: 162, endPoint x: 387, endPoint y: 178, distance: 18.2
click at [387, 178] on div at bounding box center [394, 182] width 269 height 324
click at [411, 125] on img "Click to see details" at bounding box center [414, 124] width 14 height 14
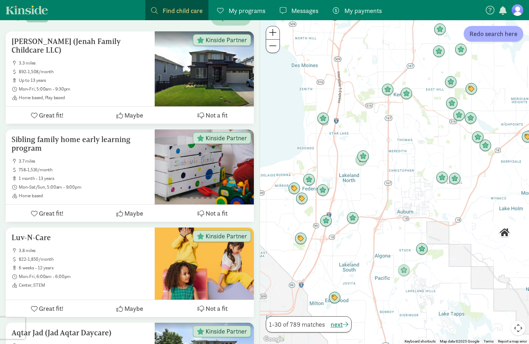
drag, startPoint x: 355, startPoint y: 204, endPoint x: 398, endPoint y: 202, distance: 42.9
click at [398, 202] on div "To navigate, press the arrow keys." at bounding box center [394, 182] width 269 height 324
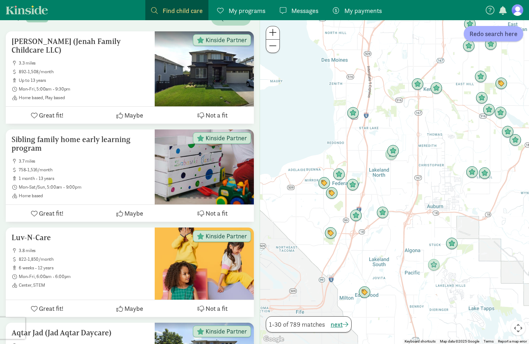
drag, startPoint x: 367, startPoint y: 197, endPoint x: 397, endPoint y: 191, distance: 31.0
click at [397, 191] on div at bounding box center [394, 182] width 269 height 324
click at [359, 215] on img "Click to see details" at bounding box center [357, 215] width 14 height 14
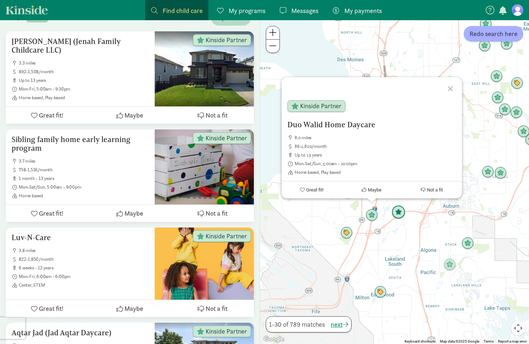
click at [394, 214] on img "Click to see details" at bounding box center [398, 212] width 14 height 14
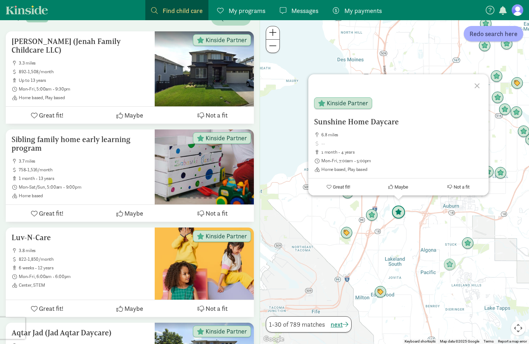
click at [396, 214] on img "Click to see details" at bounding box center [398, 212] width 14 height 14
click at [344, 233] on img "Click to see details" at bounding box center [346, 233] width 14 height 14
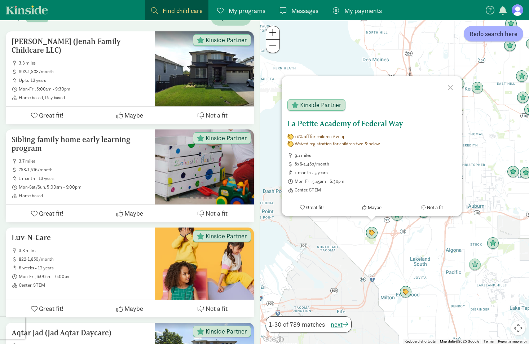
click at [340, 125] on h5 "La Petite Academy of Federal Way" at bounding box center [371, 123] width 169 height 9
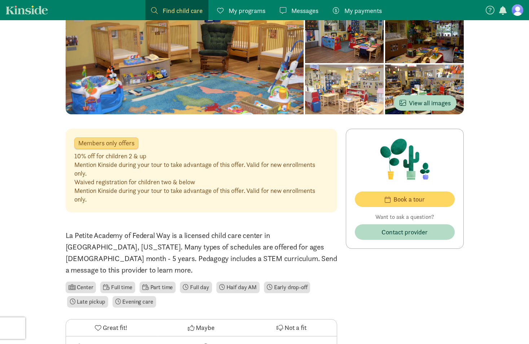
scroll to position [72, 0]
